Goal: Find specific page/section: Find specific page/section

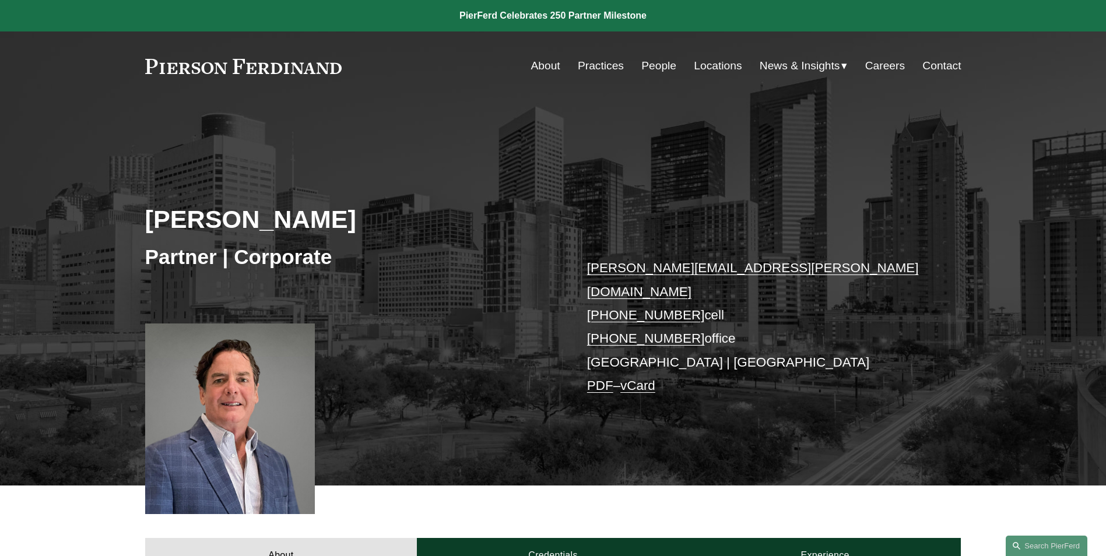
click at [643, 66] on link "People" at bounding box center [658, 66] width 35 height 22
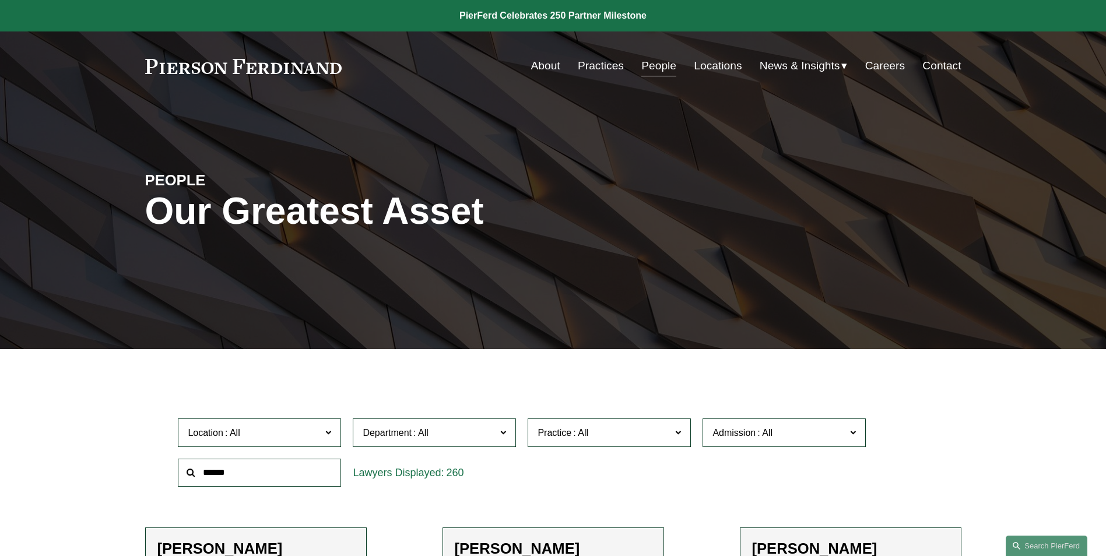
click at [205, 479] on input "text" at bounding box center [259, 473] width 163 height 29
click at [208, 473] on input "text" at bounding box center [259, 473] width 163 height 29
type input "*******"
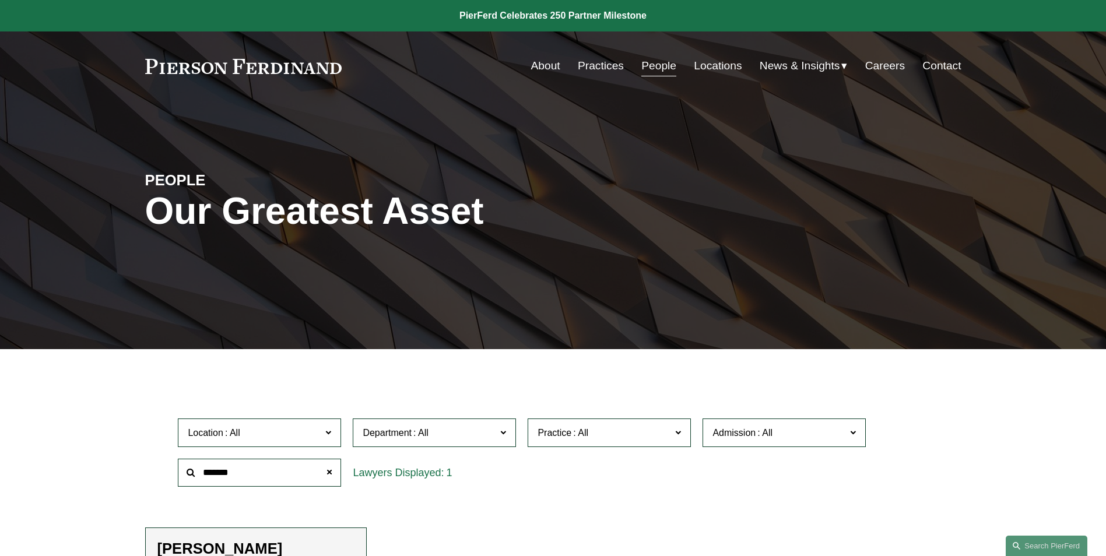
scroll to position [233, 0]
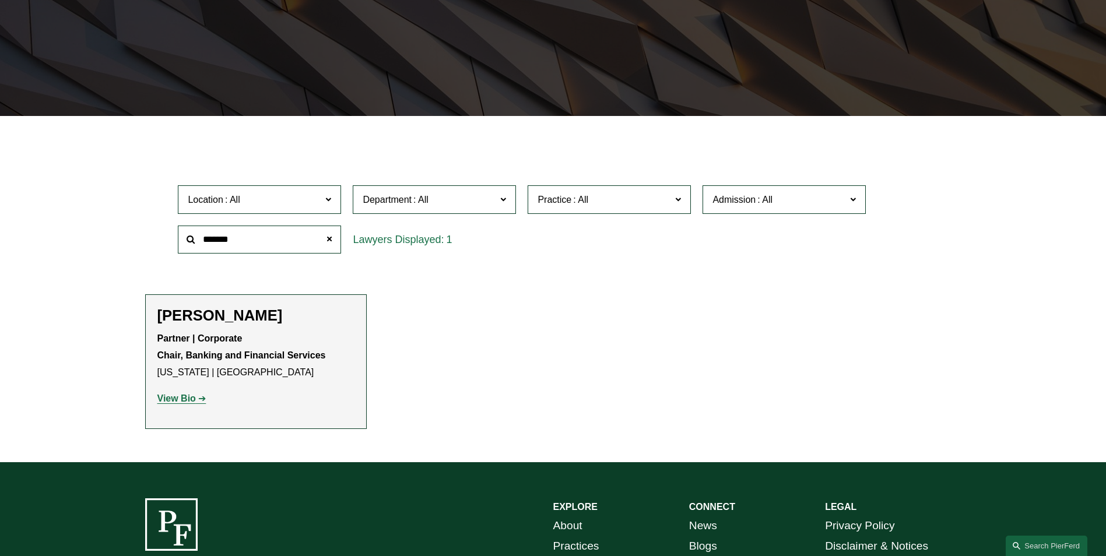
click at [181, 399] on strong "View Bio" at bounding box center [176, 398] width 38 height 10
